Goal: Go to known website: Access a specific website the user already knows

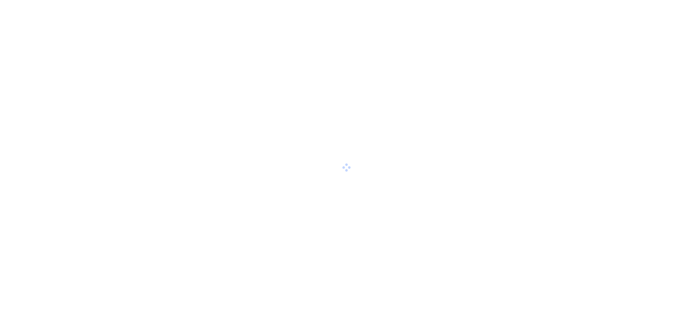
click at [347, 209] on div at bounding box center [346, 167] width 693 height 335
